Goal: Information Seeking & Learning: Find specific fact

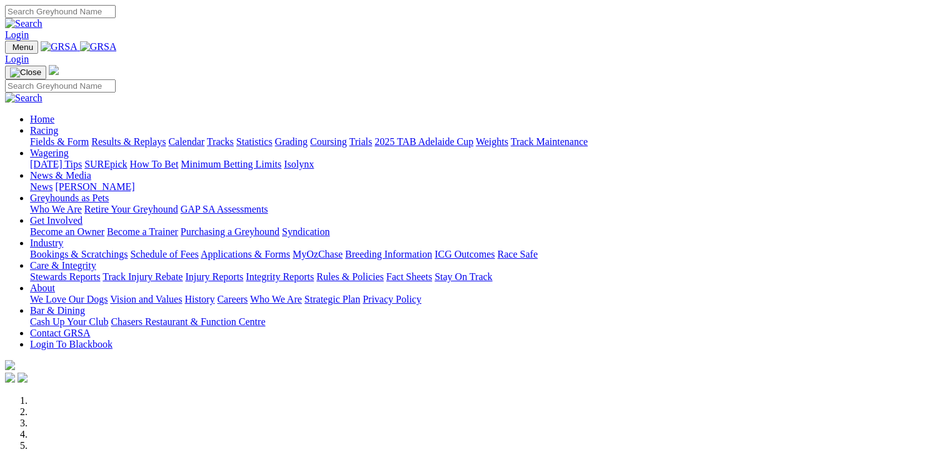
click at [149, 136] on link "Results & Replays" at bounding box center [128, 141] width 74 height 11
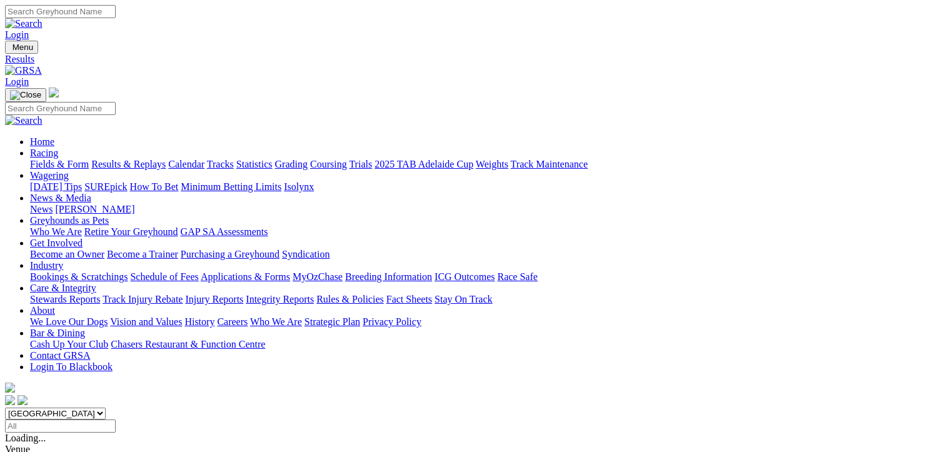
click at [106, 407] on select "South Australia New South Wales Northern Territory Queensland Tasmania Victoria…" at bounding box center [55, 413] width 101 height 12
select select "NT"
click at [81, 407] on select "South Australia New South Wales Northern Territory Queensland Tasmania Victoria…" at bounding box center [55, 413] width 101 height 12
click at [116, 419] on input "Select date" at bounding box center [60, 425] width 111 height 13
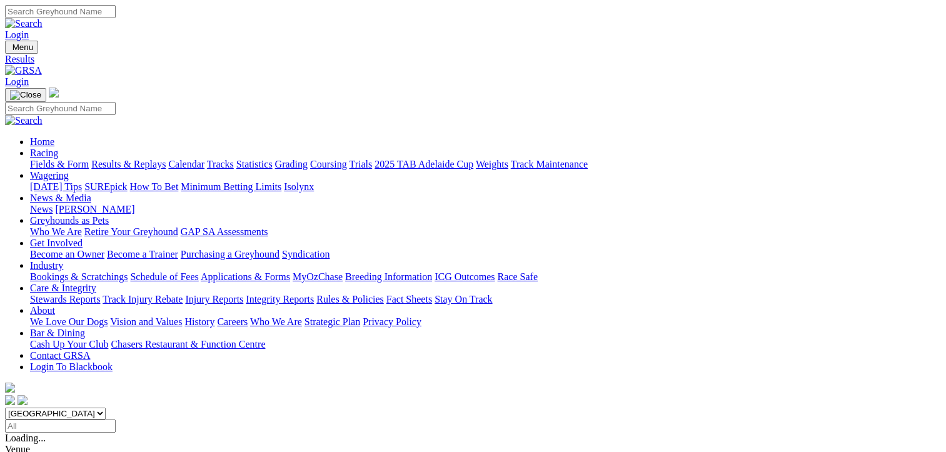
type input "[DATE]"
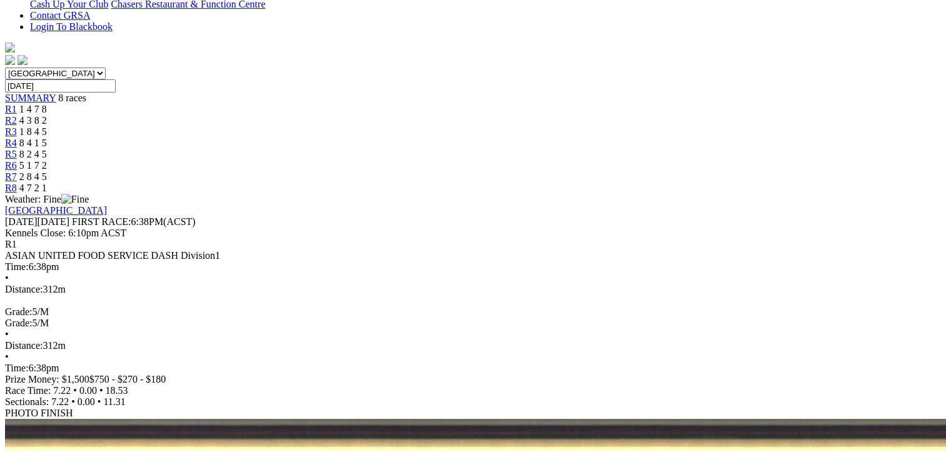
scroll to position [312, 0]
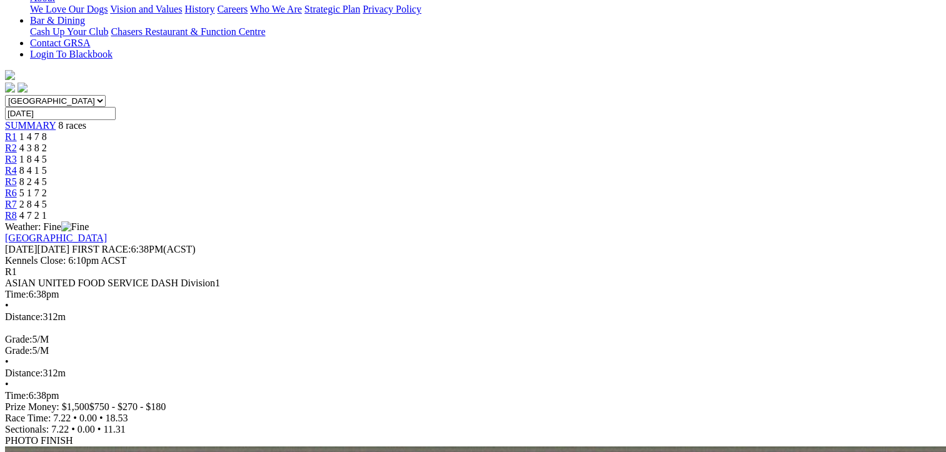
drag, startPoint x: 72, startPoint y: 121, endPoint x: 880, endPoint y: 317, distance: 830.9
copy tbody "1 Silversmith T: [PERSON_NAME] 18.53 - $4.60 7.22 11.31 18.53 - $4.60 29.8 2 Mu…"
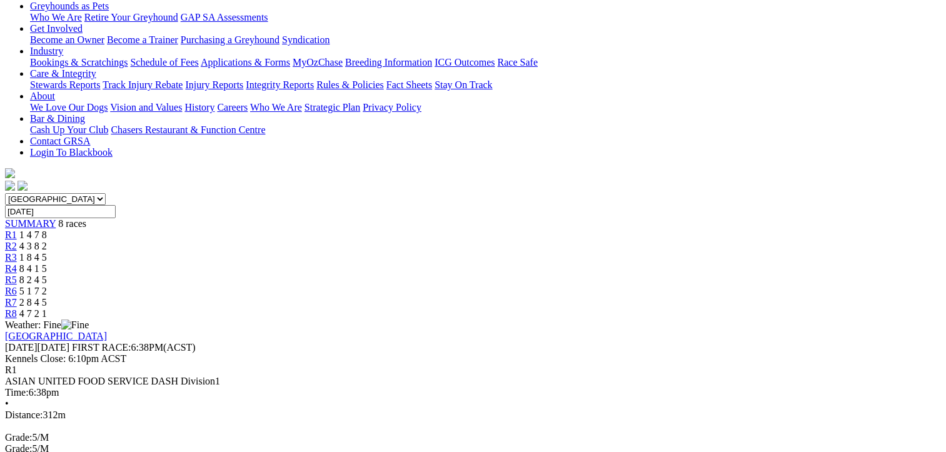
scroll to position [125, 0]
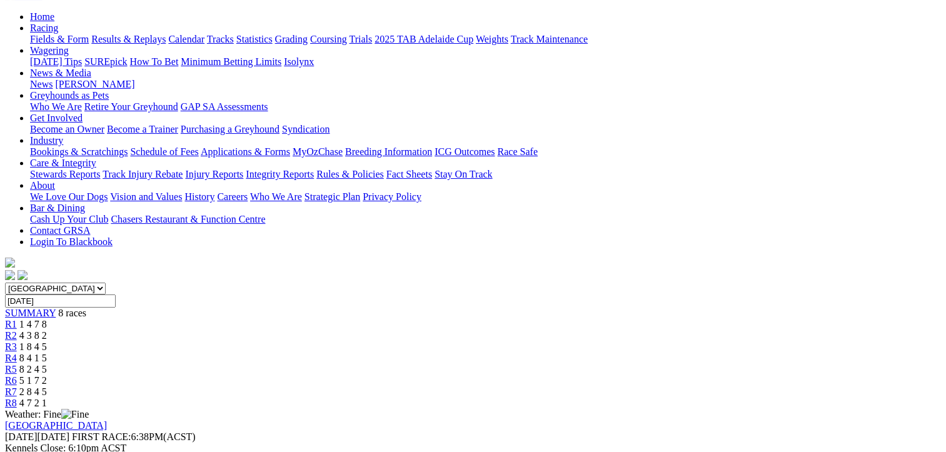
click at [47, 330] on span "4 3 8 2" at bounding box center [32, 335] width 27 height 11
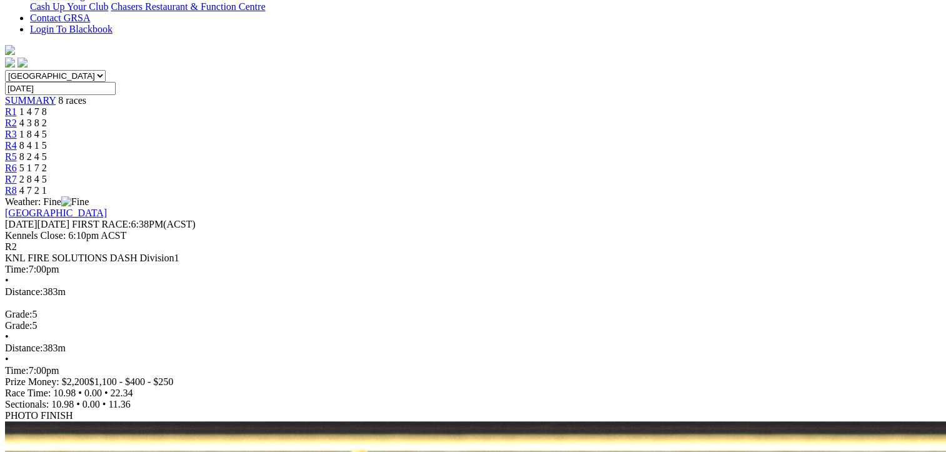
scroll to position [375, 0]
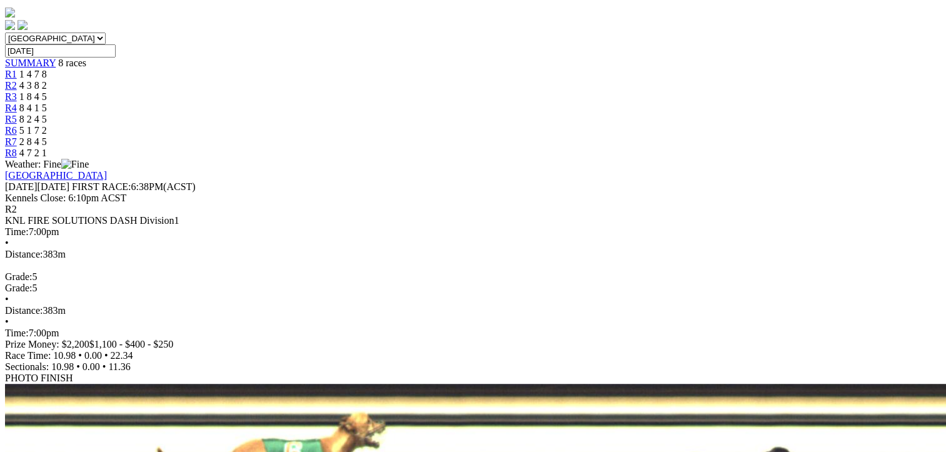
drag, startPoint x: 69, startPoint y: 179, endPoint x: 876, endPoint y: 334, distance: 821.6
copy tbody "1 Rex On Fire T: Harrison Brown 22.34 - $2.80 10.98 11.36 22.34 - $2.80 32.2 2 …"
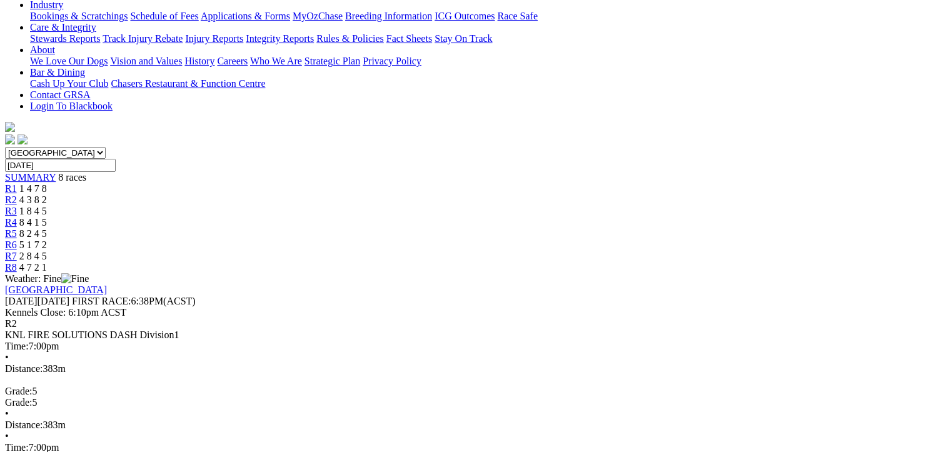
scroll to position [187, 0]
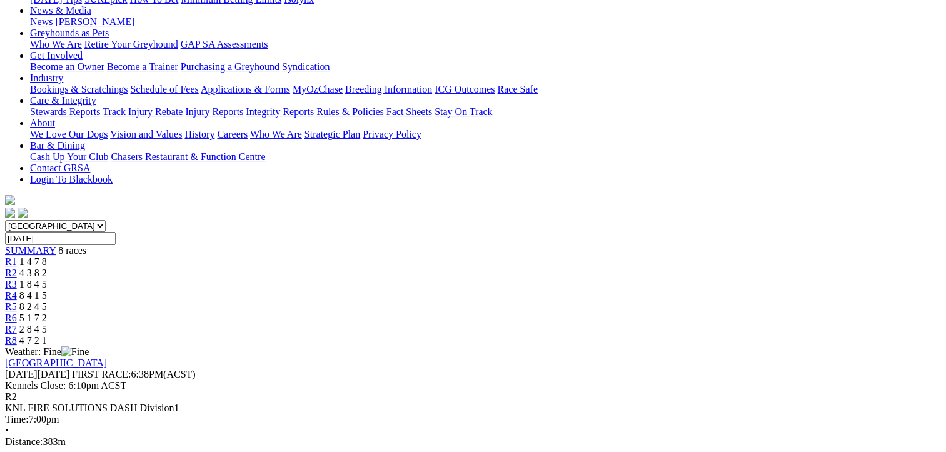
click at [383, 279] on div "R3 1 8 4 5" at bounding box center [473, 284] width 936 height 11
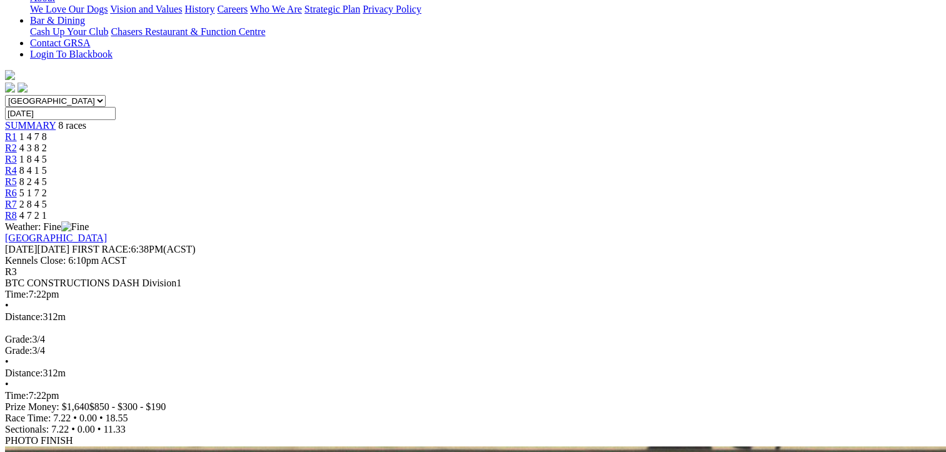
drag, startPoint x: 70, startPoint y: 121, endPoint x: 875, endPoint y: 319, distance: 828.8
copy tbody "1 Happy Intention T: Harrison Brown 18.55 - $4.10 7.22 11.33 18.55 - $4.10 26.8…"
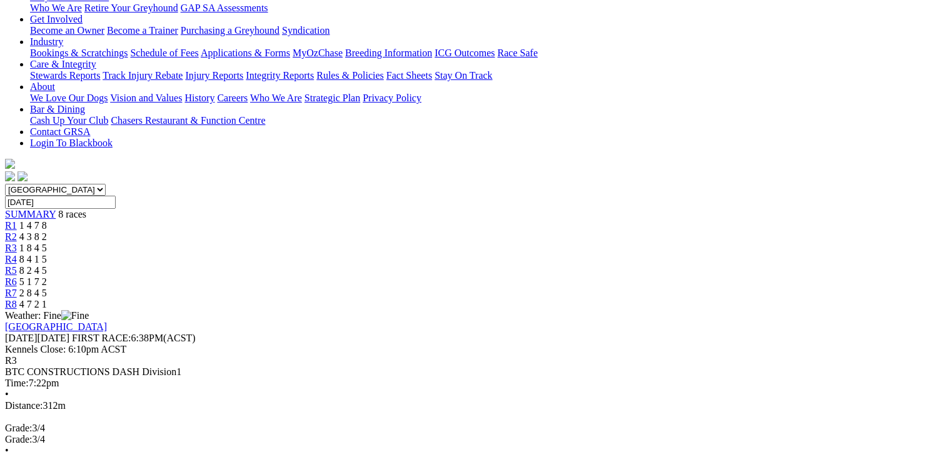
scroll to position [187, 0]
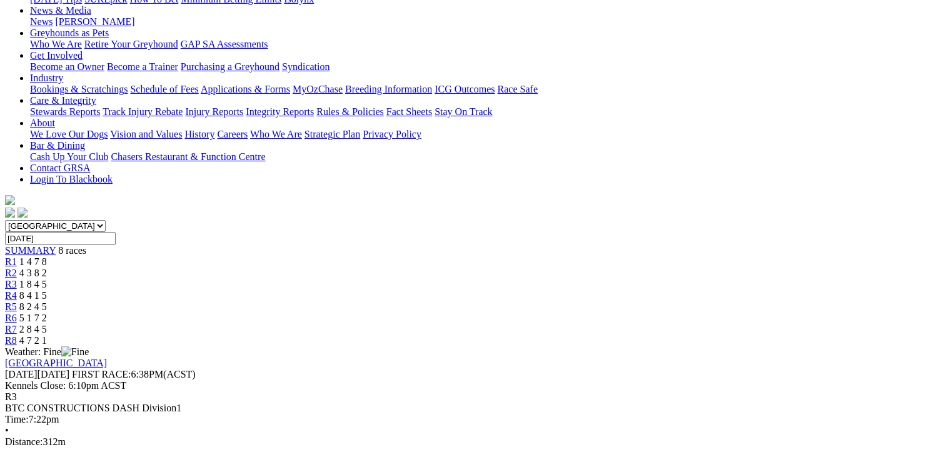
click at [17, 290] on link "R4" at bounding box center [11, 295] width 12 height 11
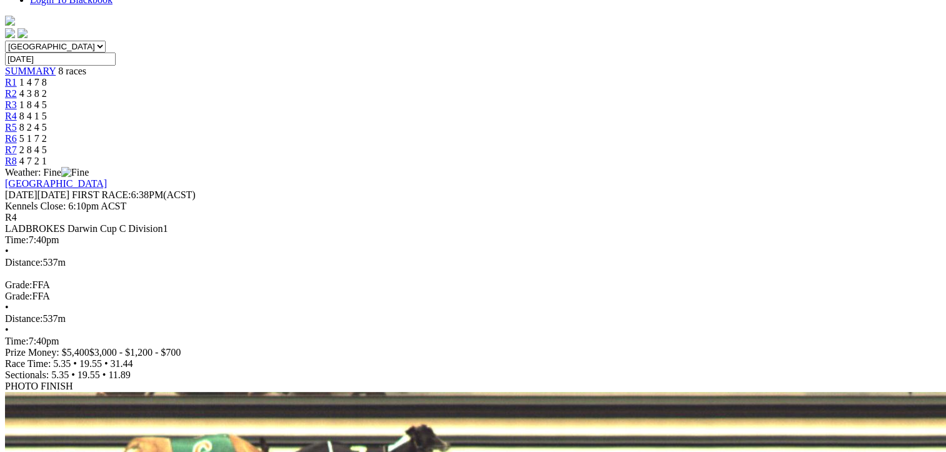
scroll to position [375, 0]
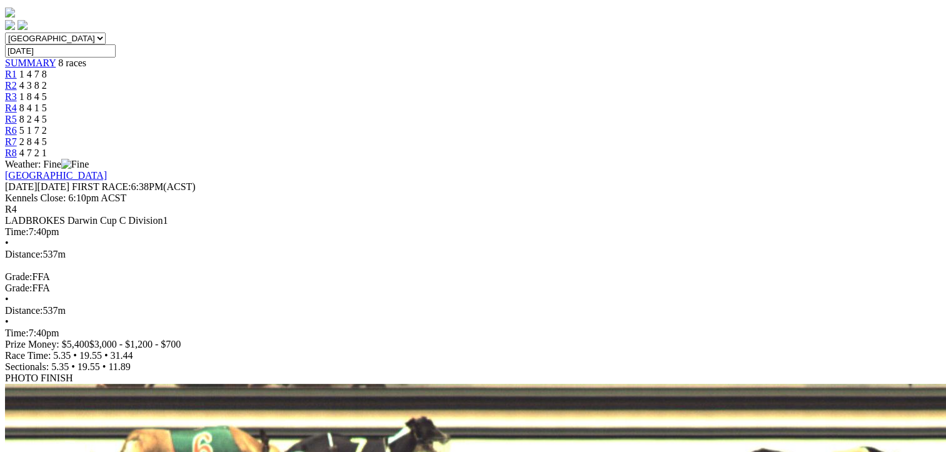
drag, startPoint x: 68, startPoint y: 61, endPoint x: 881, endPoint y: 333, distance: 857.5
copy tbody "1 Blue Art T: [PERSON_NAME] [PERSON_NAME] 31.44 - $3.20 5.35 - 31.44 - $3.20 32…"
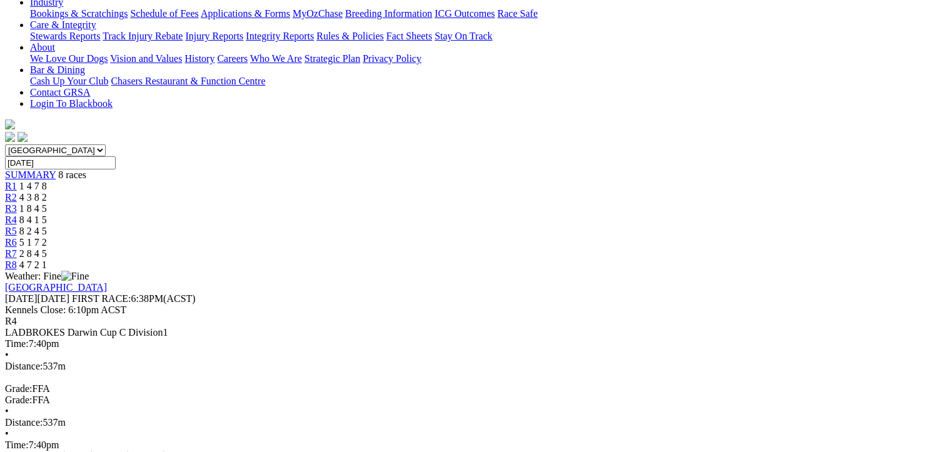
scroll to position [187, 0]
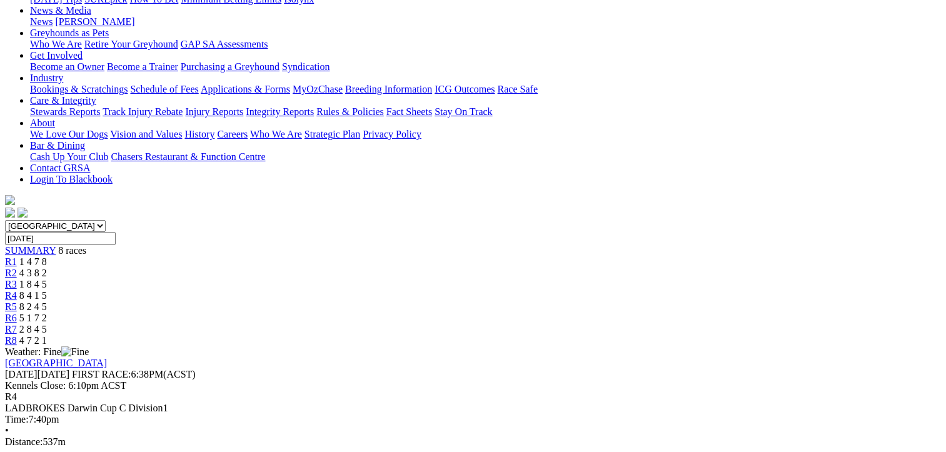
click at [559, 301] on div "R5 8 2 4 5" at bounding box center [473, 306] width 936 height 11
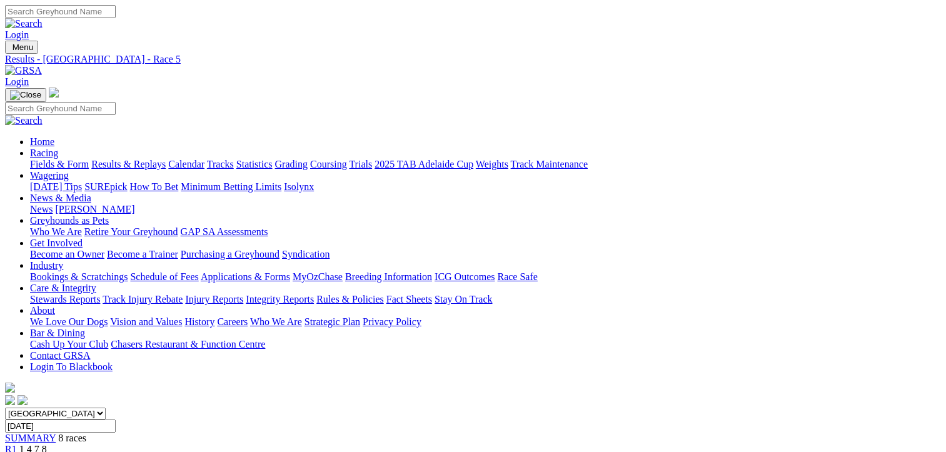
scroll to position [312, 0]
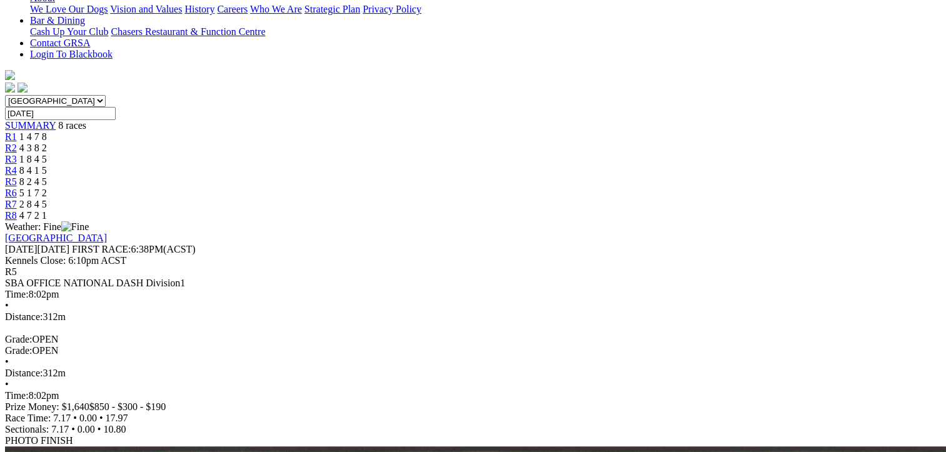
drag, startPoint x: 71, startPoint y: 120, endPoint x: 882, endPoint y: 320, distance: 836.1
copy table "Plc Box Name Fin Time M SP 1ST SEC 2ND SEC Fin Time Margin SP W(KG)"
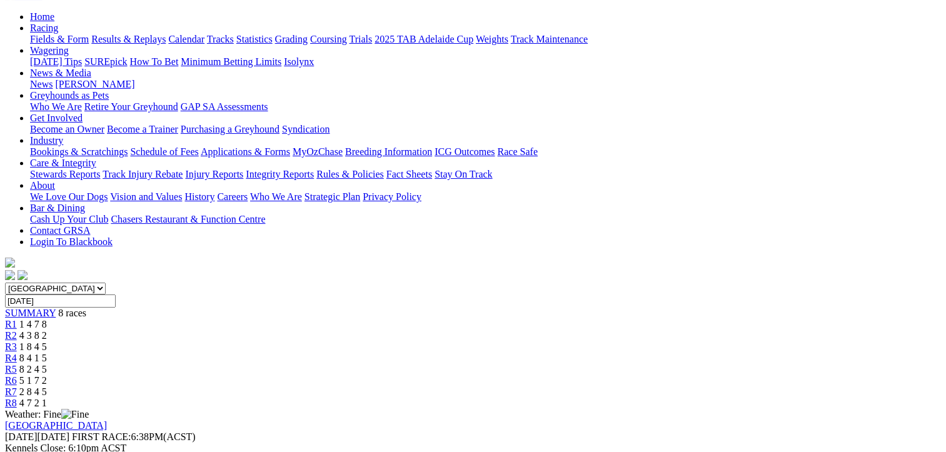
click at [650, 375] on div "R6 5 1 7 2" at bounding box center [473, 380] width 936 height 11
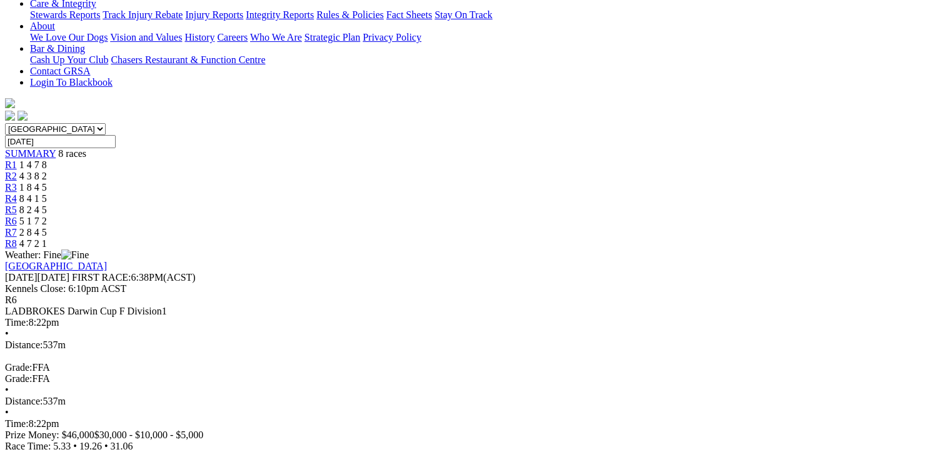
scroll to position [312, 0]
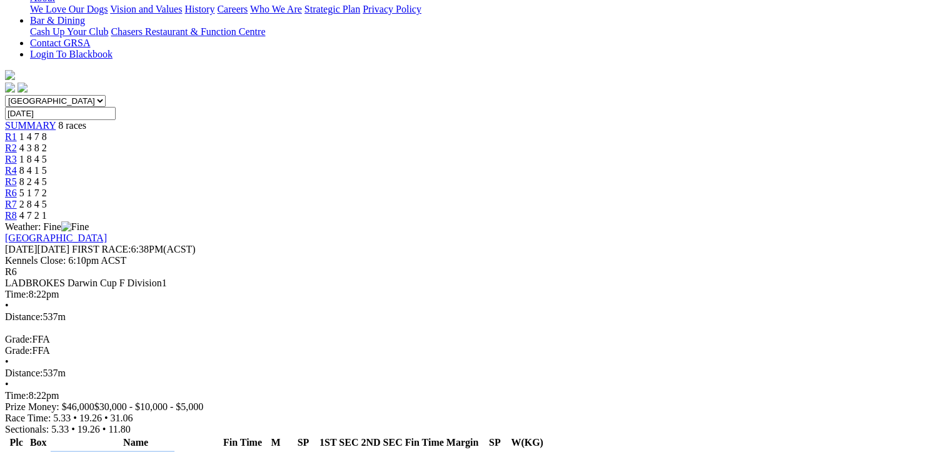
drag, startPoint x: 67, startPoint y: 119, endPoint x: 876, endPoint y: 392, distance: 853.0
copy tbody "1 Jay Walking T: Jamie Hosking 31.06 - $3.70 5.33 - 31.06 - $3.70 27.8 2 Ace's …"
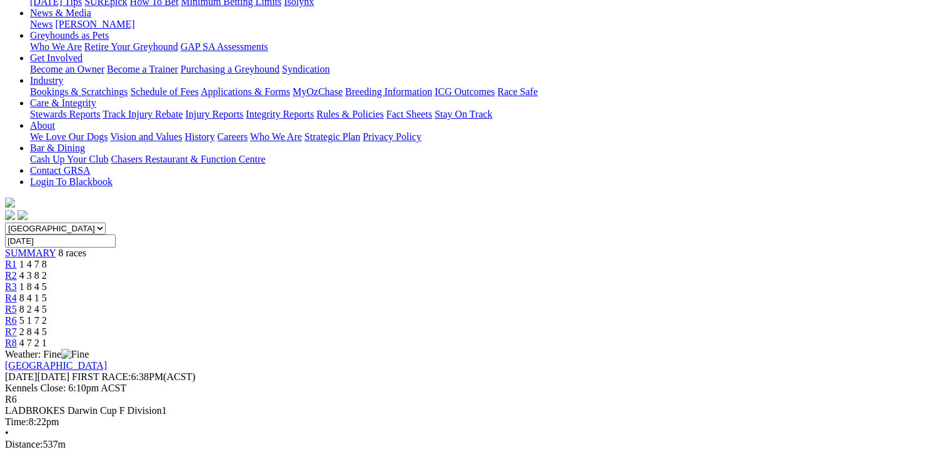
scroll to position [125, 0]
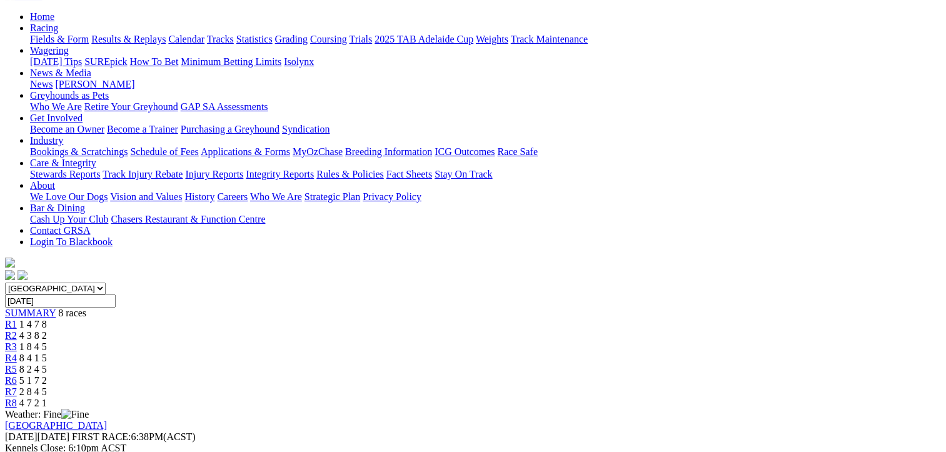
click at [47, 386] on span "2 8 4 5" at bounding box center [32, 391] width 27 height 11
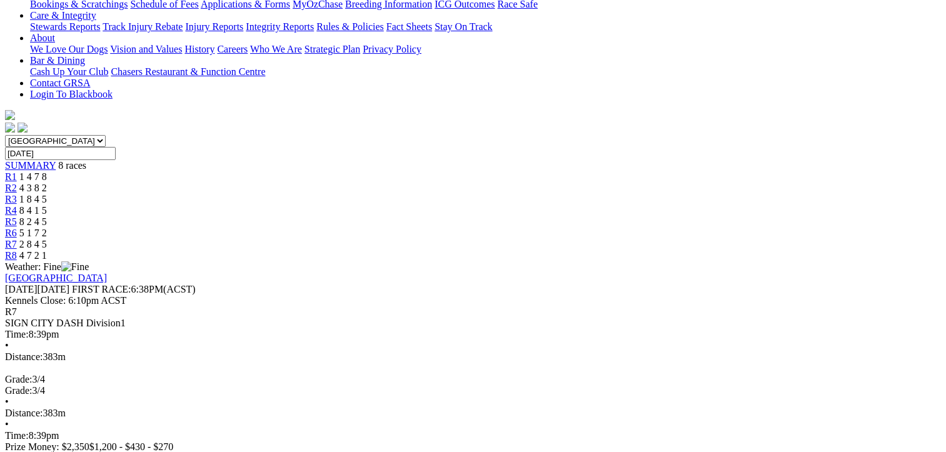
scroll to position [312, 0]
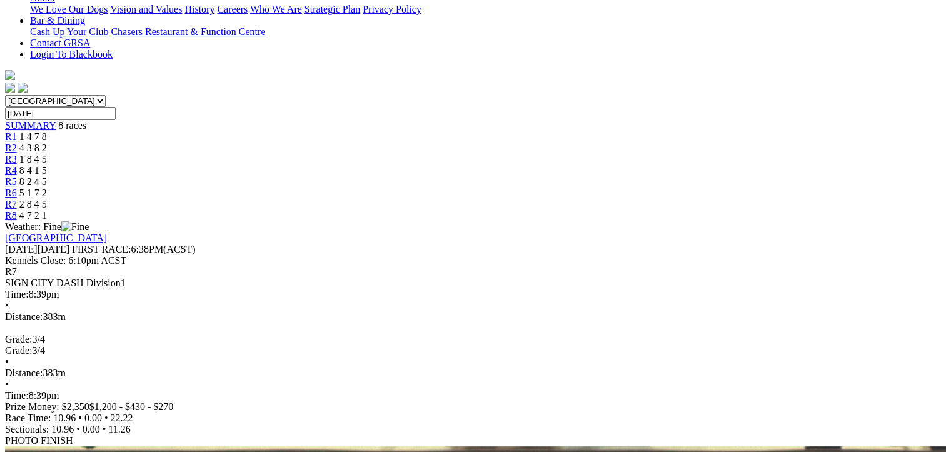
drag, startPoint x: 206, startPoint y: 137, endPoint x: 877, endPoint y: 395, distance: 719.1
copy tbody "1 Blue [PERSON_NAME]: [PERSON_NAME] 22.22 - $4.70 10.96 11.26 22.22 - $4.70 25.…"
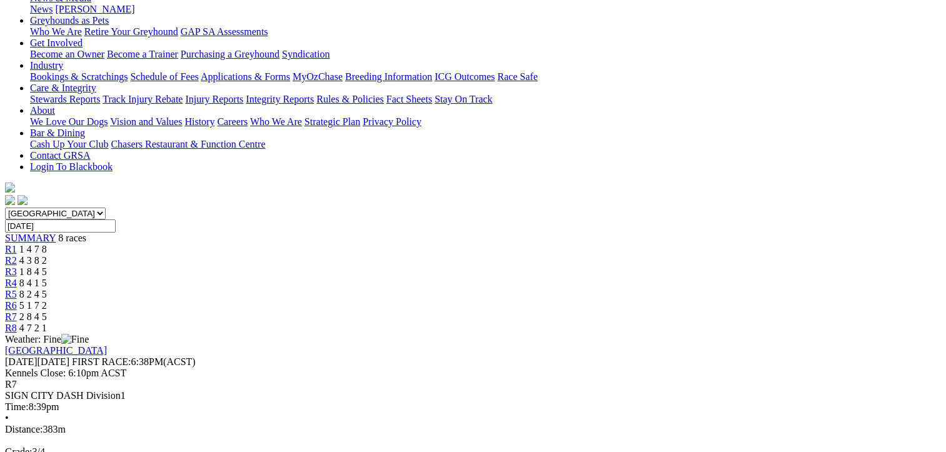
scroll to position [125, 0]
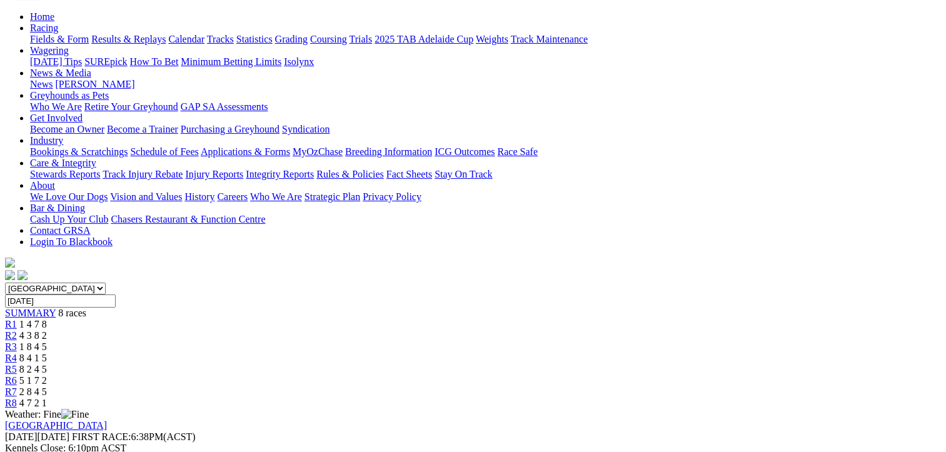
click at [17, 397] on span "R8" at bounding box center [11, 402] width 12 height 11
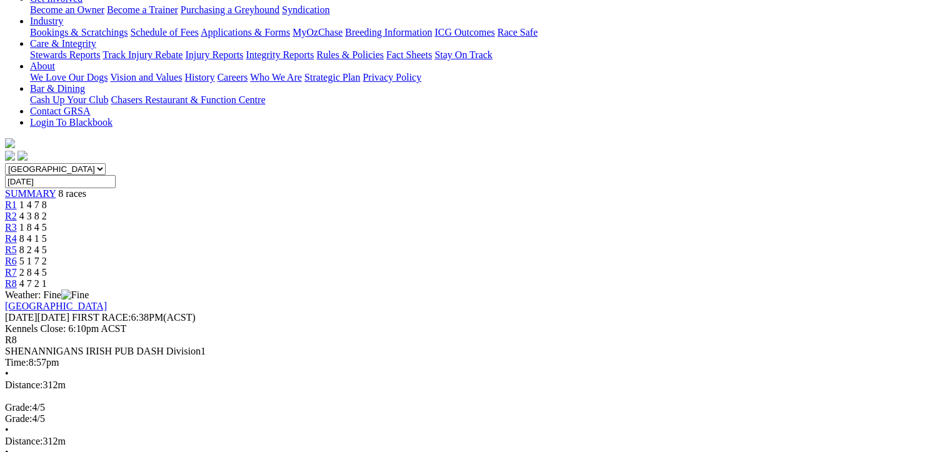
scroll to position [312, 0]
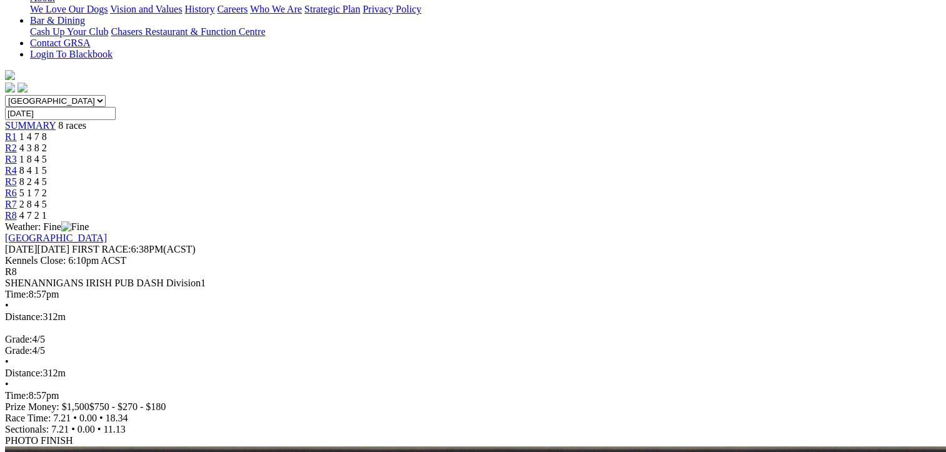
drag, startPoint x: 72, startPoint y: 123, endPoint x: 877, endPoint y: 310, distance: 826.3
copy tbody "1 Infamous T: [PERSON_NAME] 18.34 - $1.80 7.21 11.13 18.34 - $1.80 24.1 2 Cheer…"
